Goal: Transaction & Acquisition: Purchase product/service

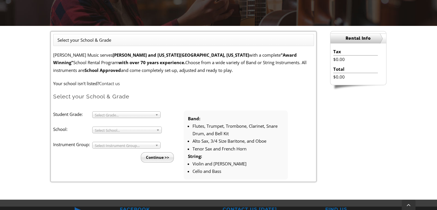
scroll to position [133, 0]
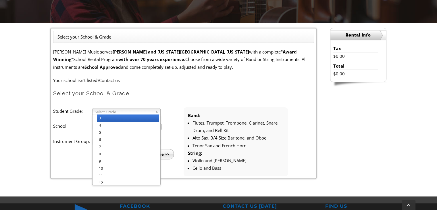
click at [116, 110] on span "Select Grade..." at bounding box center [124, 111] width 58 height 7
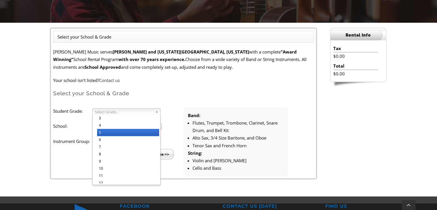
click at [105, 131] on li "5" at bounding box center [128, 132] width 62 height 7
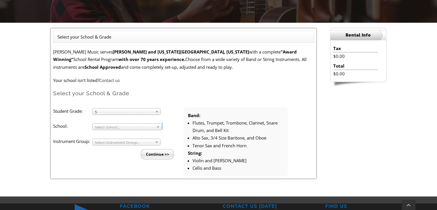
drag, startPoint x: 105, startPoint y: 131, endPoint x: 104, endPoint y: 126, distance: 5.4
click at [104, 126] on li "Student Grade: 3 4 5 6 7 8 9 10 11 12 5 3 4 5 6 7 8 9 10 11 12 School: Arcola M…" at bounding box center [118, 133] width 130 height 52
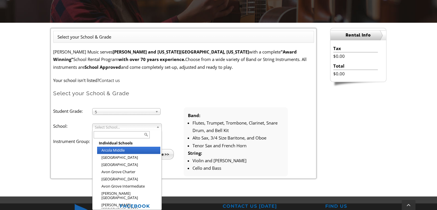
click at [104, 126] on span "Select School..." at bounding box center [124, 127] width 59 height 7
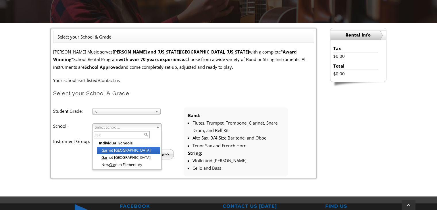
type input "gar"
click at [141, 148] on li "Gar net Valley Elementary" at bounding box center [128, 149] width 63 height 7
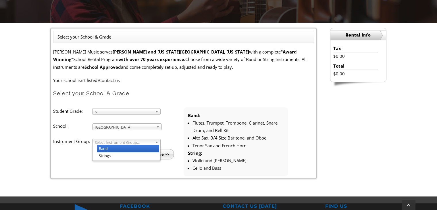
click at [119, 142] on span "Select Instrument Group..." at bounding box center [124, 142] width 58 height 7
click at [115, 147] on li "Band" at bounding box center [128, 148] width 62 height 7
click at [153, 154] on input "Continue >>" at bounding box center [157, 154] width 33 height 10
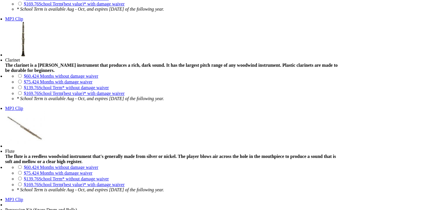
scroll to position [550, 0]
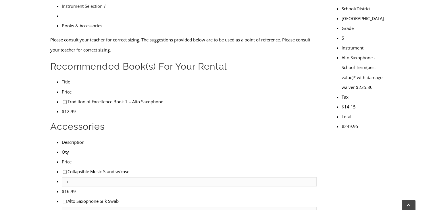
scroll to position [193, 0]
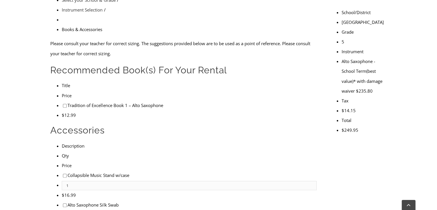
click at [63, 104] on input"] "checkbox" at bounding box center [65, 106] width 4 height 4
checkbox input"] "true"
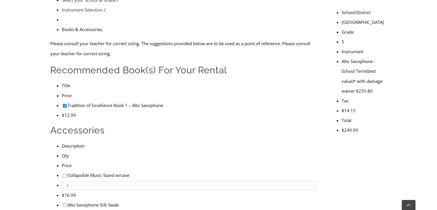
checkbox input"] "true"
checkbox input"] "false"
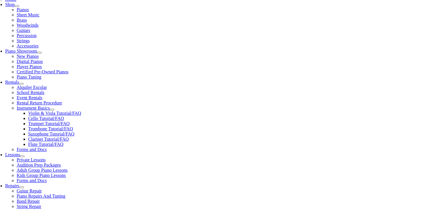
scroll to position [141, 0]
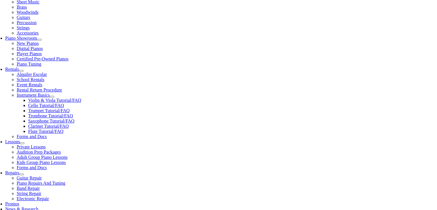
type input "1"
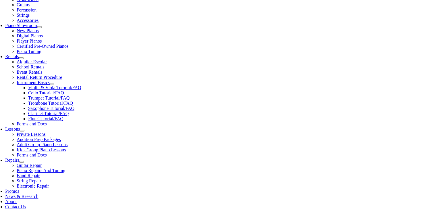
scroll to position [173, 0]
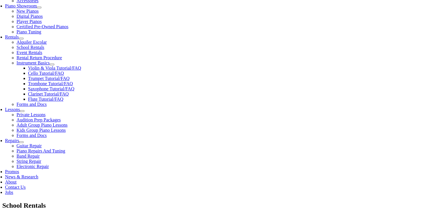
type input "Bradley"
type input "Fagan"
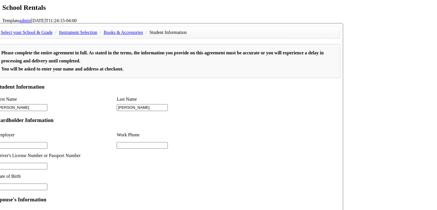
scroll to position [230, 0]
type input "2"
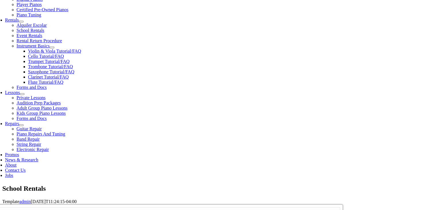
scroll to position [192, 0]
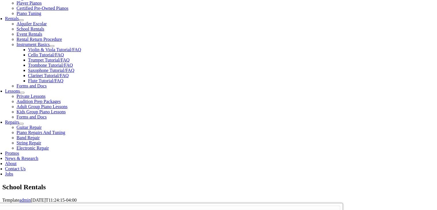
type input "n/a"
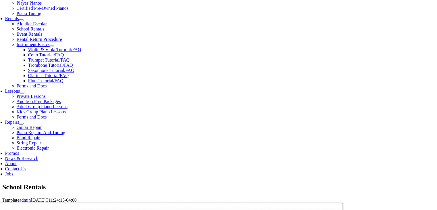
type input "09/08/1982"
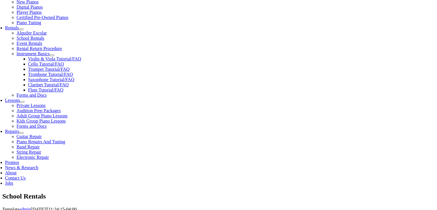
scroll to position [188, 0]
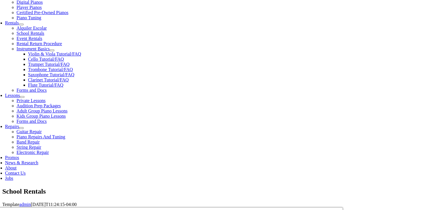
type input "West Chester Rehab"
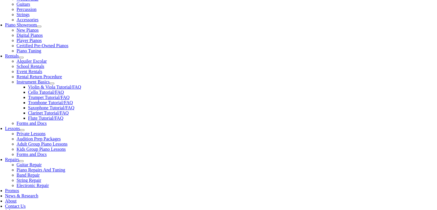
scroll to position [169, 0]
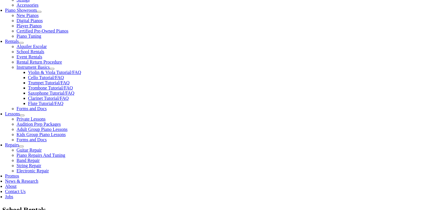
type input "6106963120"
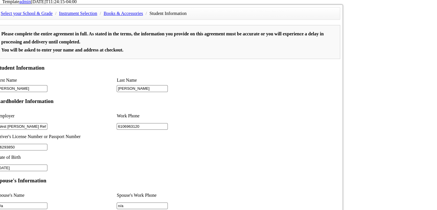
scroll to position [422, 0]
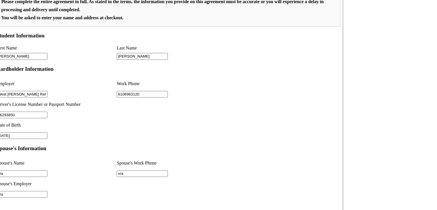
type input "26293850"
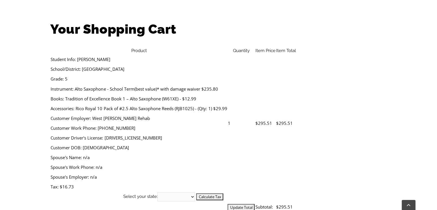
scroll to position [177, 0]
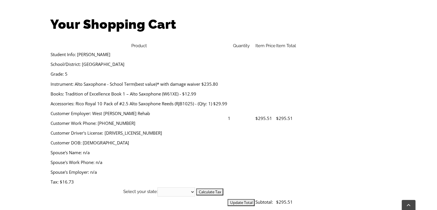
click at [195, 187] on select "[US_STATE] [US_STATE] [US_STATE] [US_STATE] [US_STATE] [US_STATE] [US_STATE] [U…" at bounding box center [176, 191] width 38 height 9
select select "PA"
click at [195, 187] on select "Alabama Alaska Arizona Arkansas California Colorado Connecticut Delaware D. C. …" at bounding box center [176, 191] width 38 height 9
click at [254, 199] on input "Update Total" at bounding box center [240, 202] width 27 height 7
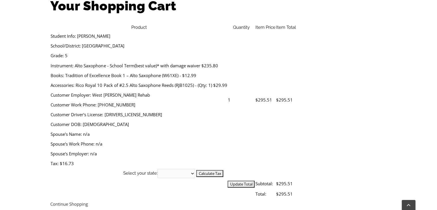
scroll to position [219, 0]
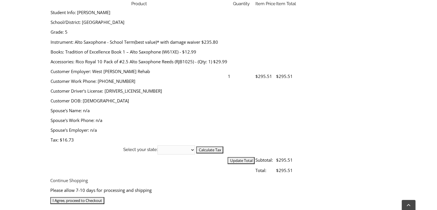
click at [104, 197] on input "I Agree, proceed to Checkout" at bounding box center [77, 200] width 54 height 7
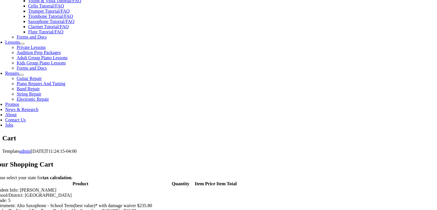
scroll to position [202, 0]
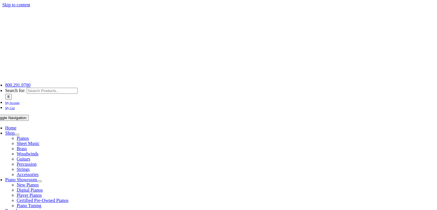
scroll to position [183, 0]
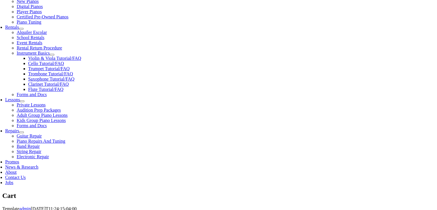
select select "PA"
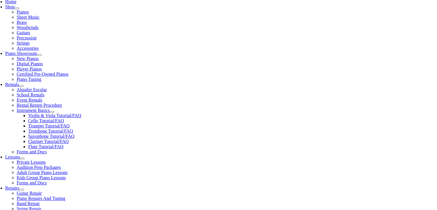
scroll to position [130, 0]
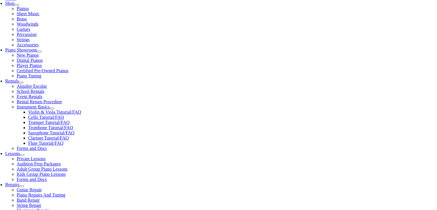
type input "rkokoszka"
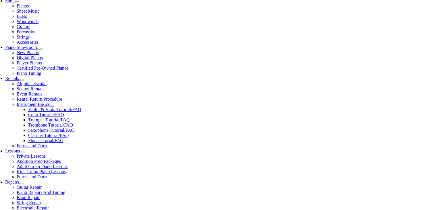
scroll to position [122, 0]
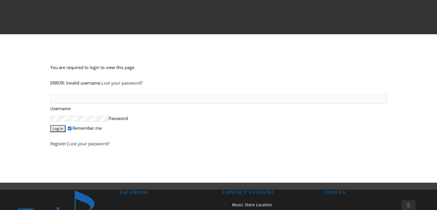
click at [63, 146] on p "Register | Lost your password?" at bounding box center [218, 143] width 336 height 10
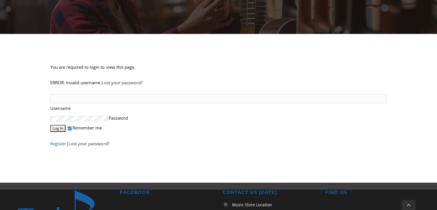
click at [62, 142] on link "Register" at bounding box center [58, 143] width 16 height 6
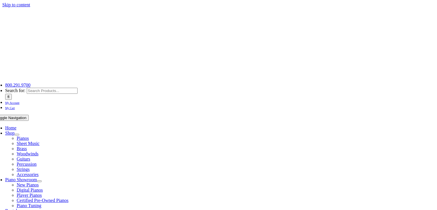
select select "PA"
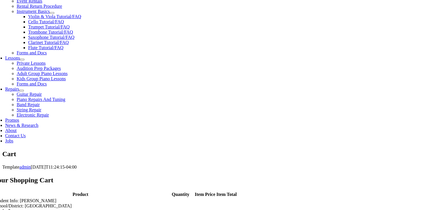
scroll to position [226, 0]
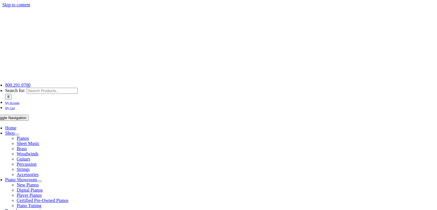
select select
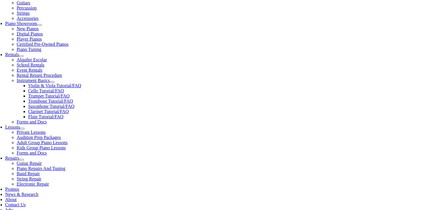
scroll to position [152, 0]
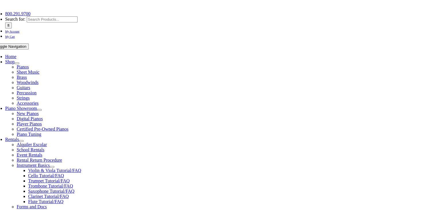
scroll to position [78, 0]
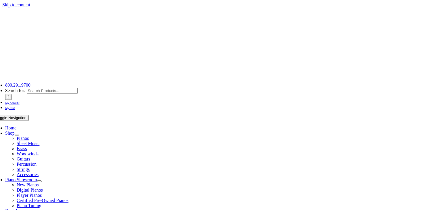
select select
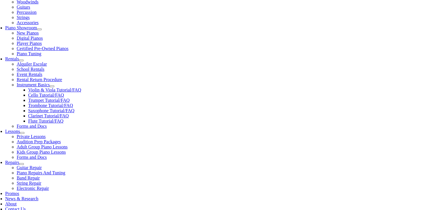
scroll to position [165, 0]
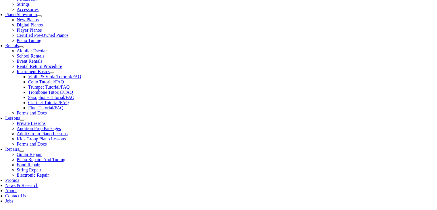
drag, startPoint x: 79, startPoint y: 56, endPoint x: 110, endPoint y: 57, distance: 31.6
